Goal: Find specific page/section: Find specific page/section

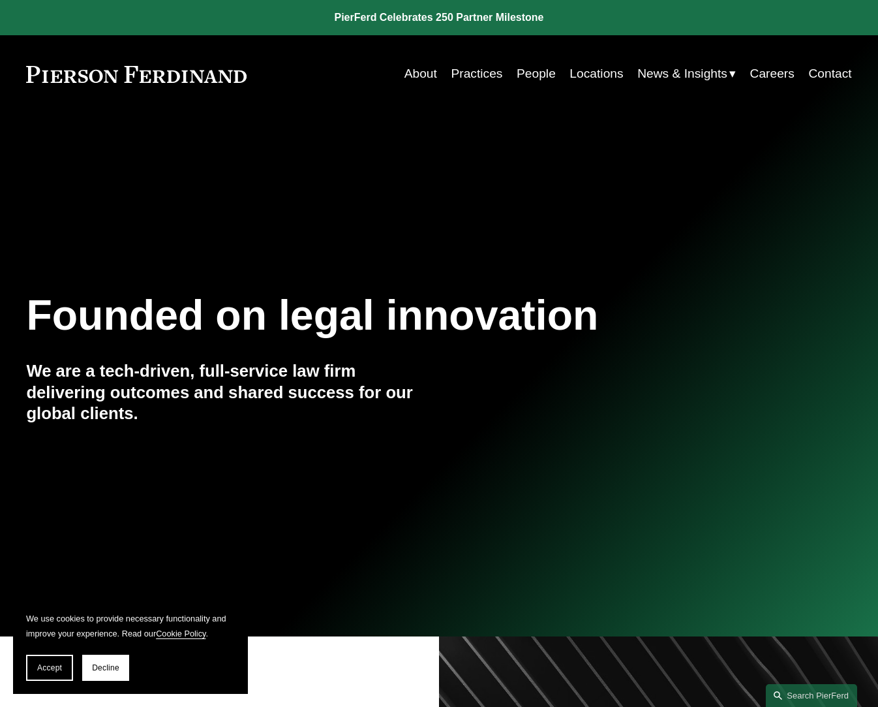
click at [543, 74] on link "People" at bounding box center [536, 73] width 39 height 25
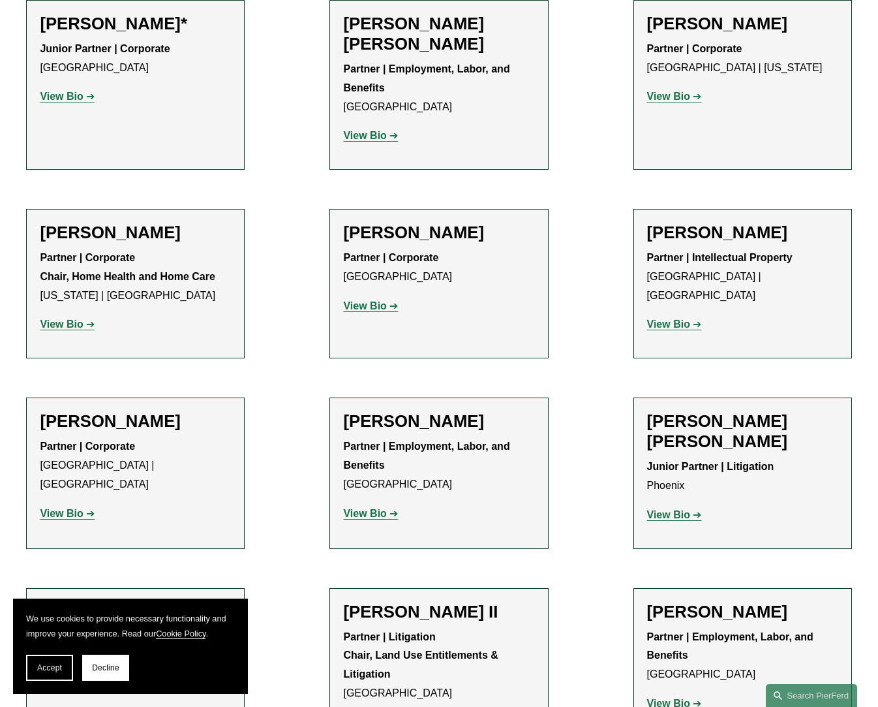
scroll to position [913, 0]
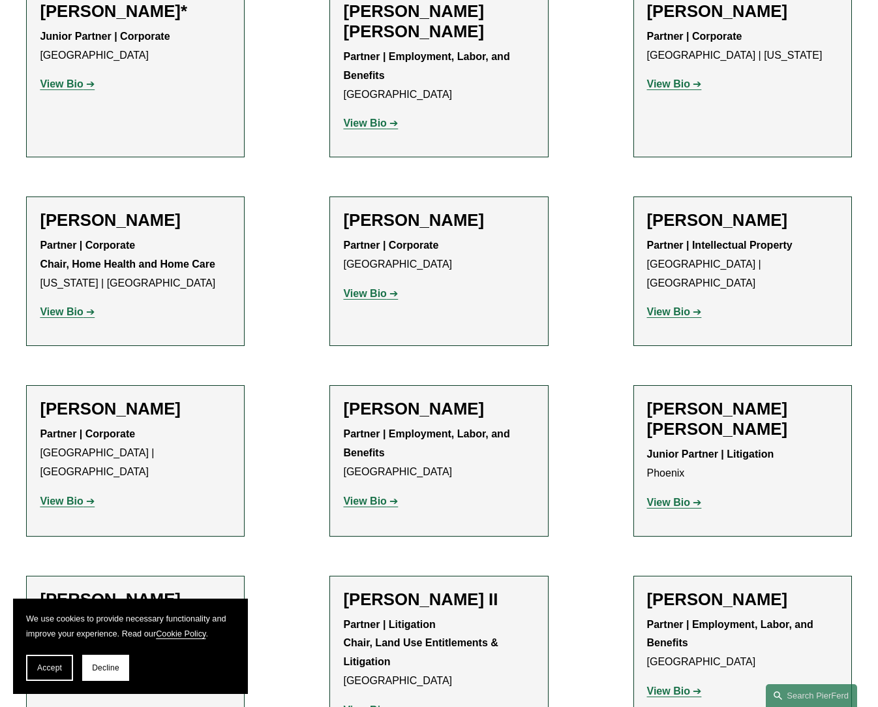
click at [115, 671] on span "Decline" at bounding box center [105, 667] width 27 height 9
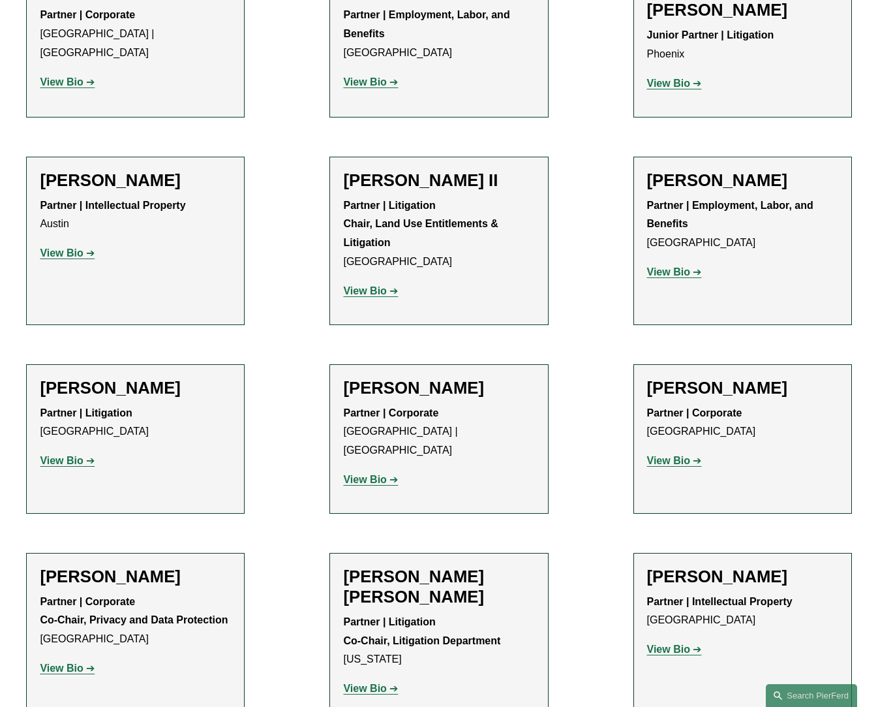
scroll to position [1435, 0]
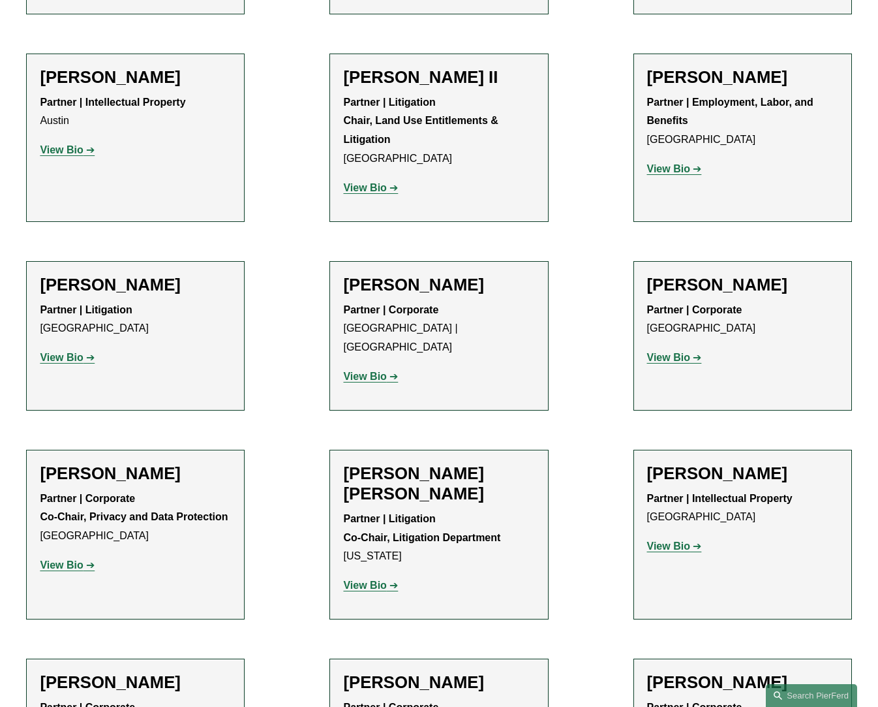
drag, startPoint x: 281, startPoint y: 331, endPoint x: 281, endPoint y: 337, distance: 6.6
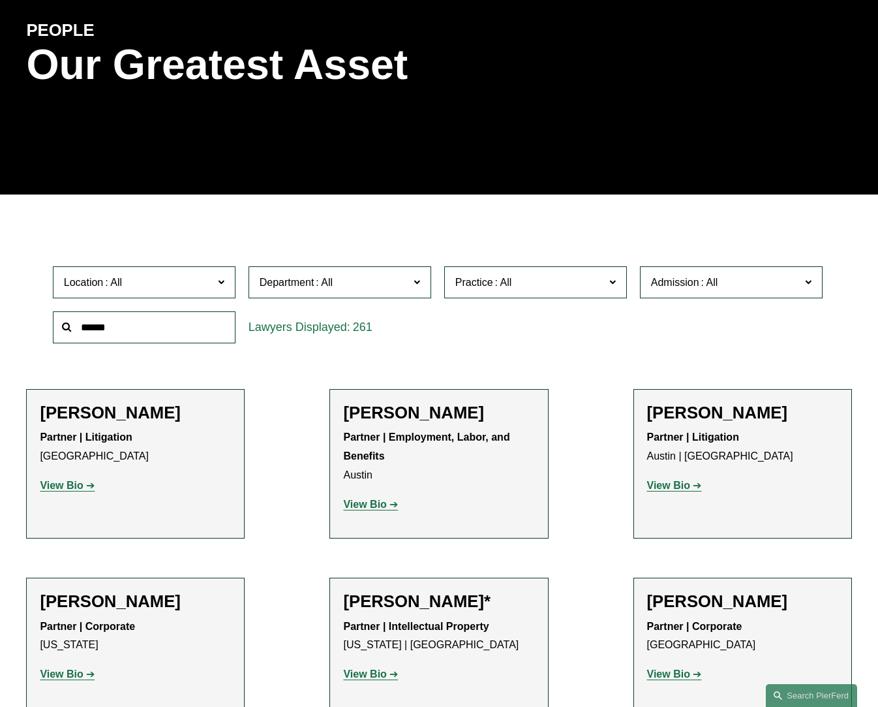
scroll to position [0, 0]
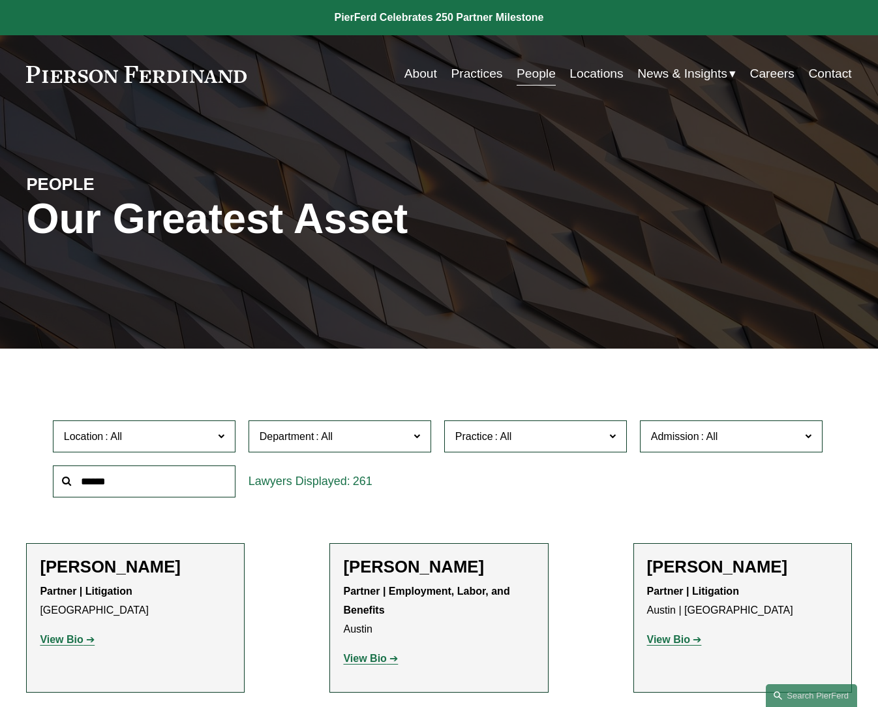
click at [489, 438] on span "Practice" at bounding box center [474, 436] width 38 height 11
click at [0, 0] on link "Employment and Labor" at bounding box center [0, 0] width 0 height 0
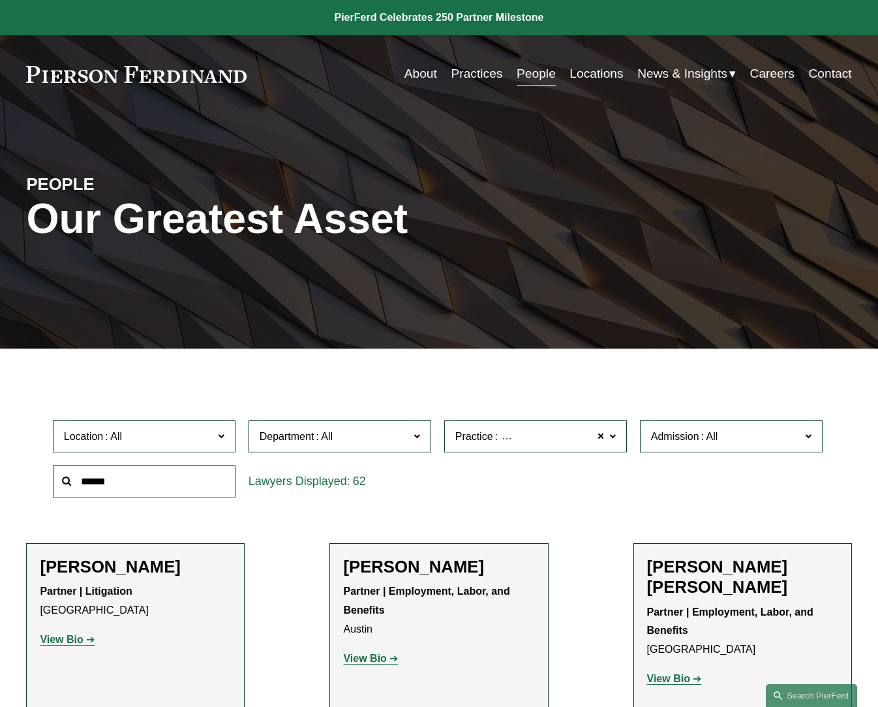
click at [198, 441] on span "Location" at bounding box center [138, 436] width 149 height 18
click at [0, 0] on link "[US_STATE]" at bounding box center [0, 0] width 0 height 0
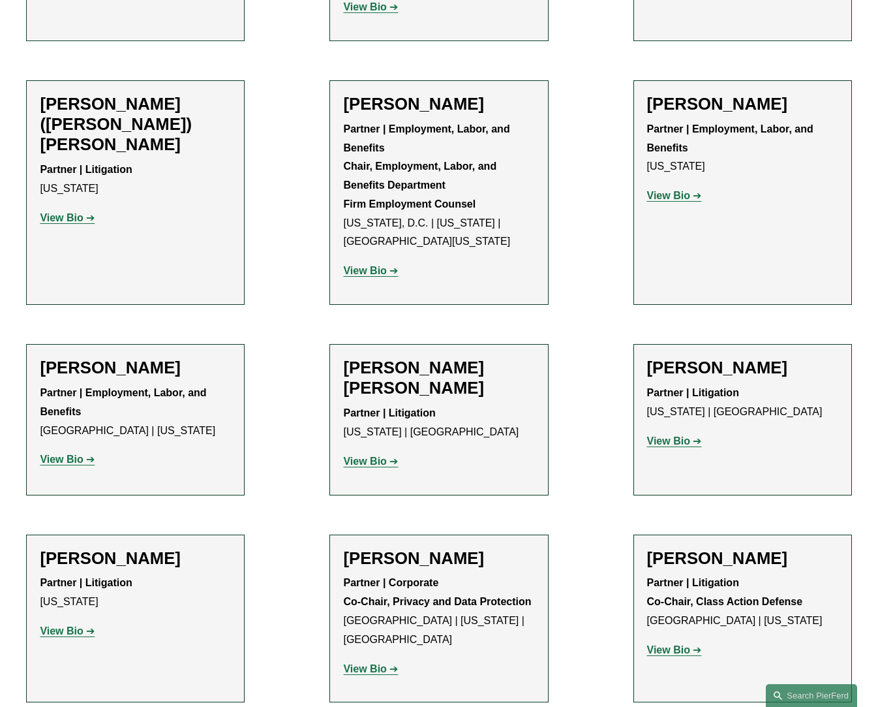
scroll to position [345, 0]
